Goal: Entertainment & Leisure: Consume media (video, audio)

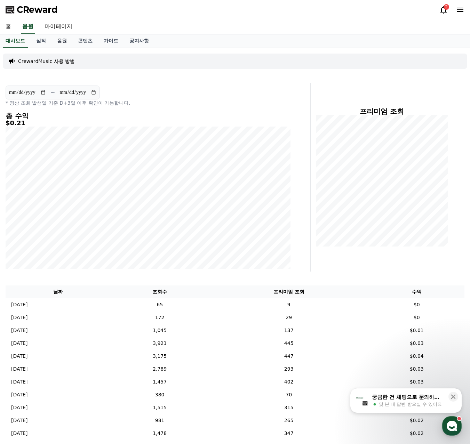
click at [65, 43] on link "음원" at bounding box center [61, 40] width 21 height 13
click at [62, 42] on link "음원" at bounding box center [61, 40] width 21 height 13
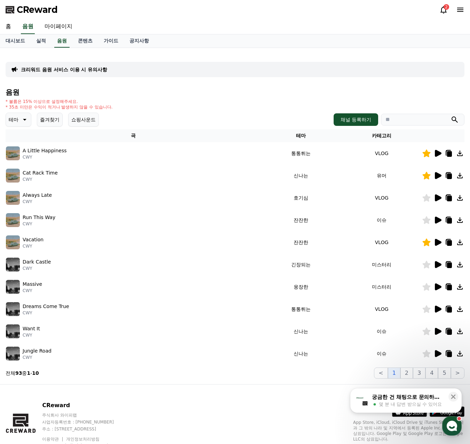
drag, startPoint x: 14, startPoint y: 120, endPoint x: 10, endPoint y: 121, distance: 3.6
click at [10, 121] on p "테마" at bounding box center [14, 120] width 10 height 10
click at [21, 169] on button "잔잔한" at bounding box center [17, 165] width 20 height 15
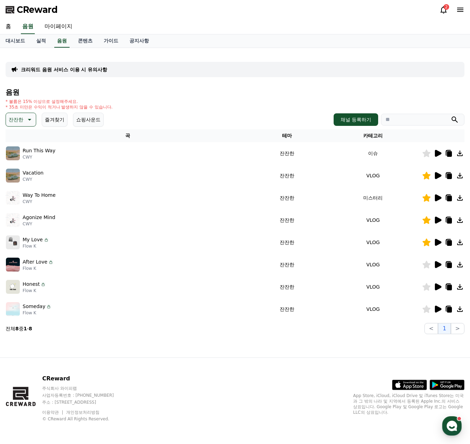
click at [438, 151] on icon at bounding box center [437, 153] width 8 height 8
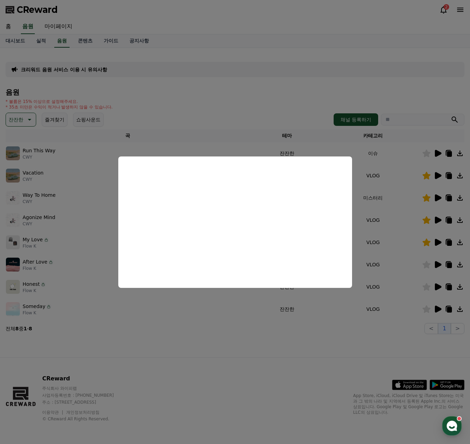
click at [438, 173] on button "close modal" at bounding box center [235, 222] width 470 height 444
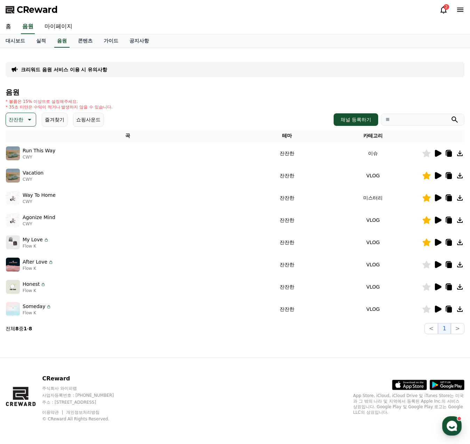
click at [438, 173] on icon at bounding box center [438, 175] width 7 height 7
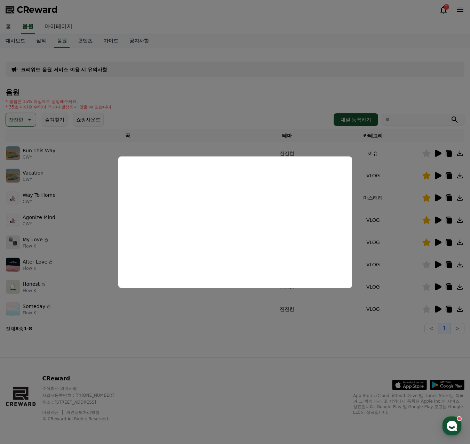
click at [429, 154] on button "close modal" at bounding box center [235, 222] width 470 height 444
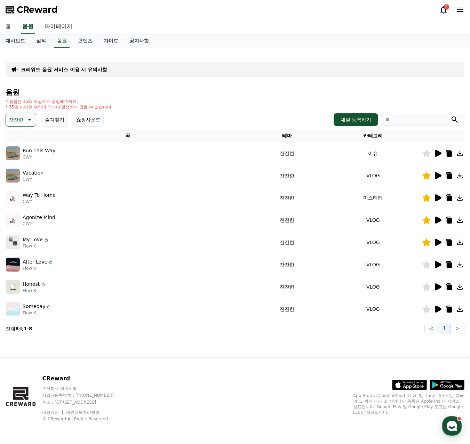
click at [428, 154] on icon at bounding box center [427, 154] width 8 height 8
click at [438, 175] on icon at bounding box center [438, 175] width 7 height 7
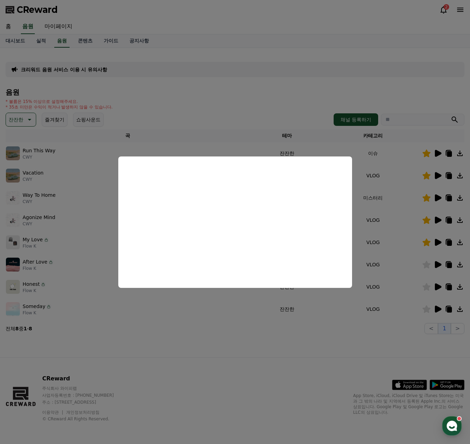
click at [433, 196] on button "close modal" at bounding box center [235, 222] width 470 height 444
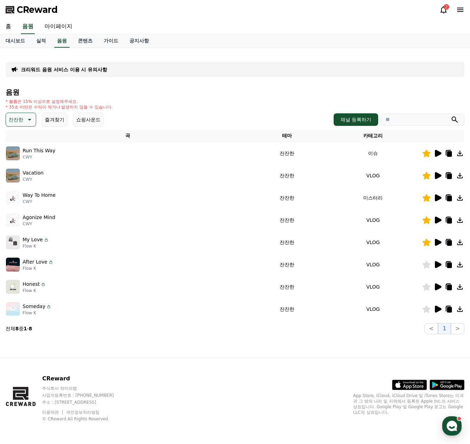
click at [436, 196] on icon at bounding box center [438, 197] width 7 height 7
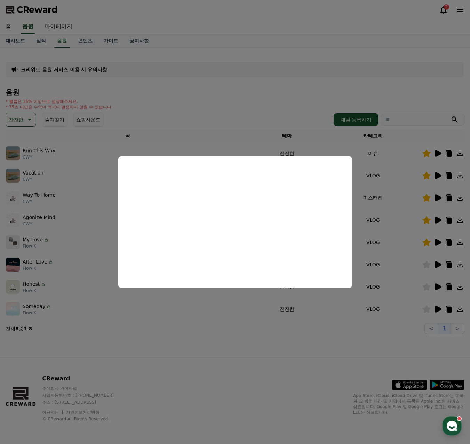
click at [438, 217] on button "close modal" at bounding box center [235, 222] width 470 height 444
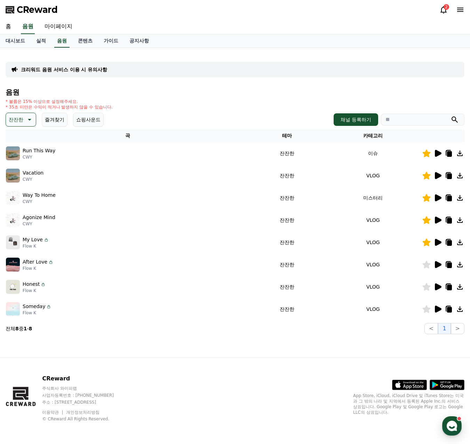
click at [438, 222] on icon at bounding box center [438, 220] width 7 height 7
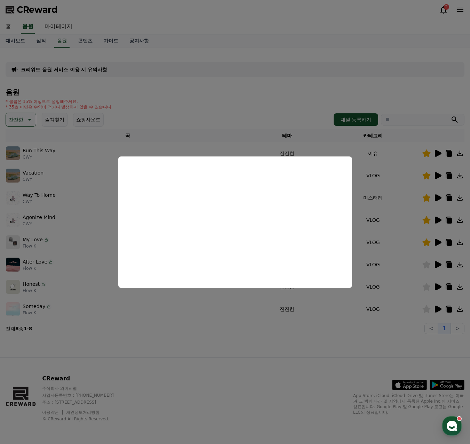
click at [441, 242] on button "close modal" at bounding box center [235, 222] width 470 height 444
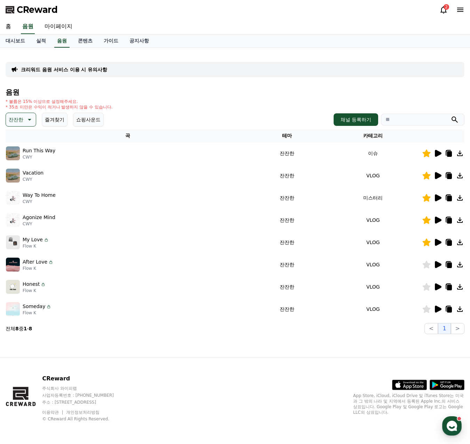
click at [440, 242] on icon at bounding box center [438, 242] width 7 height 7
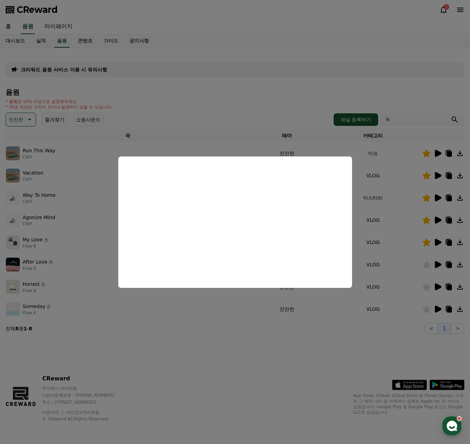
click at [437, 263] on button "close modal" at bounding box center [235, 222] width 470 height 444
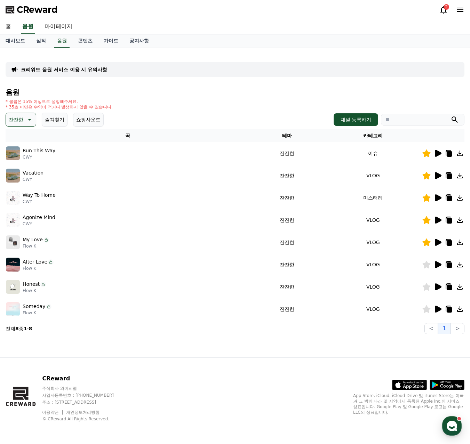
click at [438, 264] on icon at bounding box center [438, 264] width 7 height 7
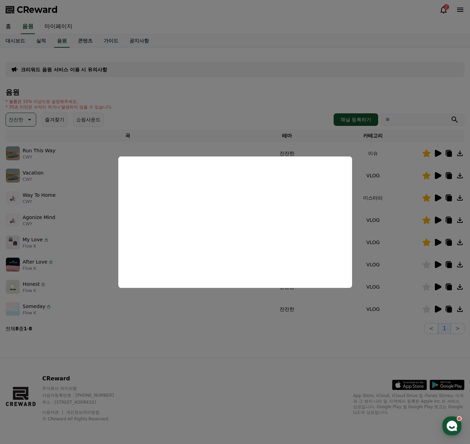
click at [435, 284] on button "close modal" at bounding box center [235, 222] width 470 height 444
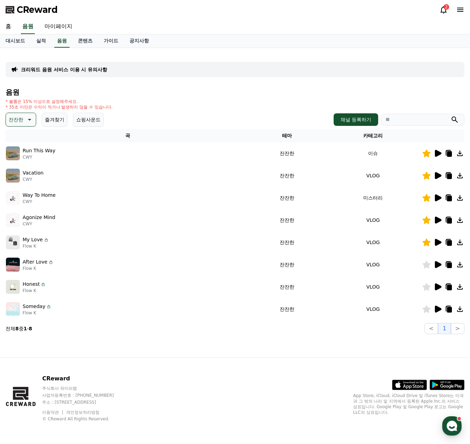
click at [437, 285] on icon at bounding box center [438, 286] width 7 height 7
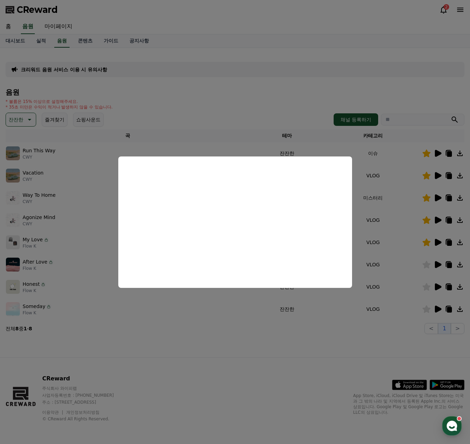
click at [424, 286] on button "close modal" at bounding box center [235, 222] width 470 height 444
click at [427, 288] on icon at bounding box center [427, 287] width 8 height 8
